Goal: Navigation & Orientation: Find specific page/section

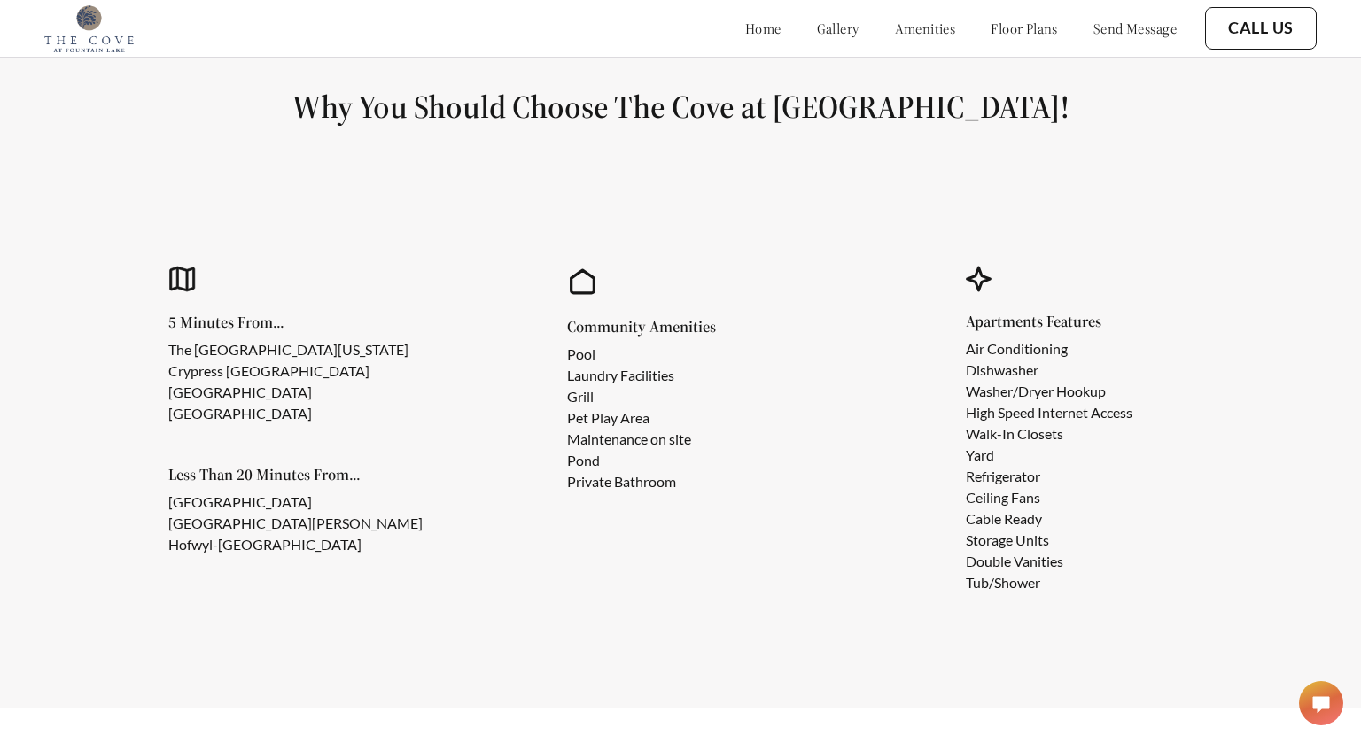
scroll to position [1532, 0]
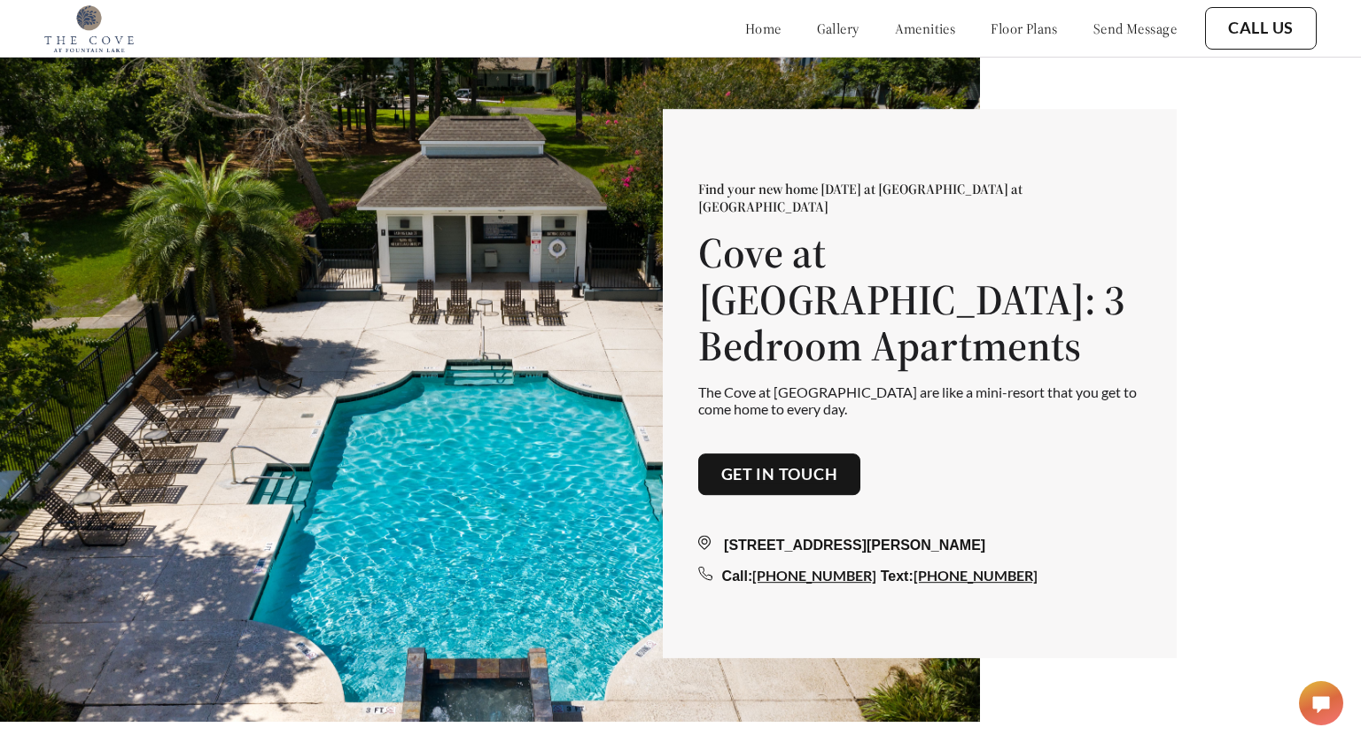
scroll to position [2233, 0]
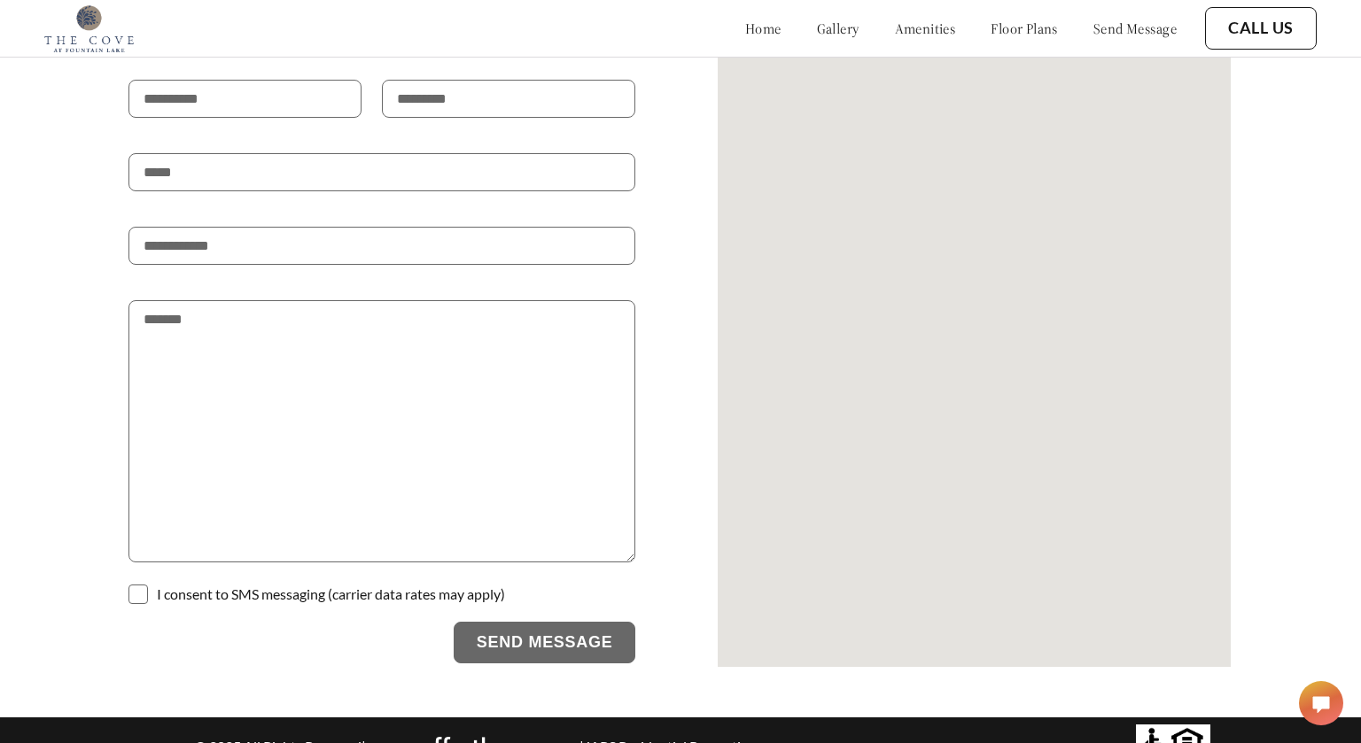
scroll to position [3527, 0]
